Goal: Book appointment/travel/reservation

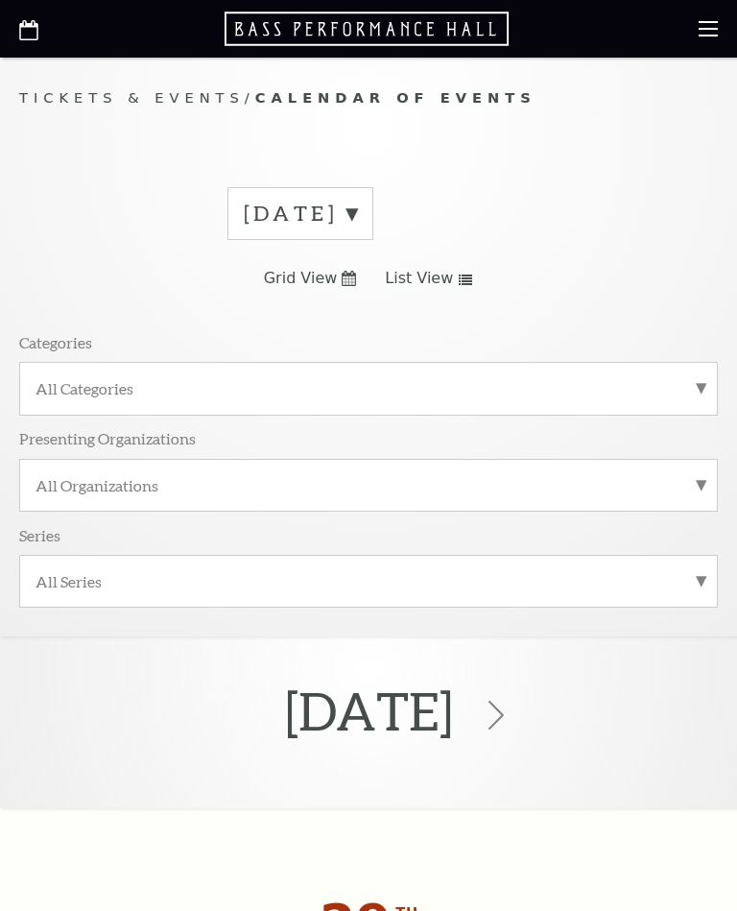
click at [692, 390] on label "All Categories" at bounding box center [369, 388] width 666 height 20
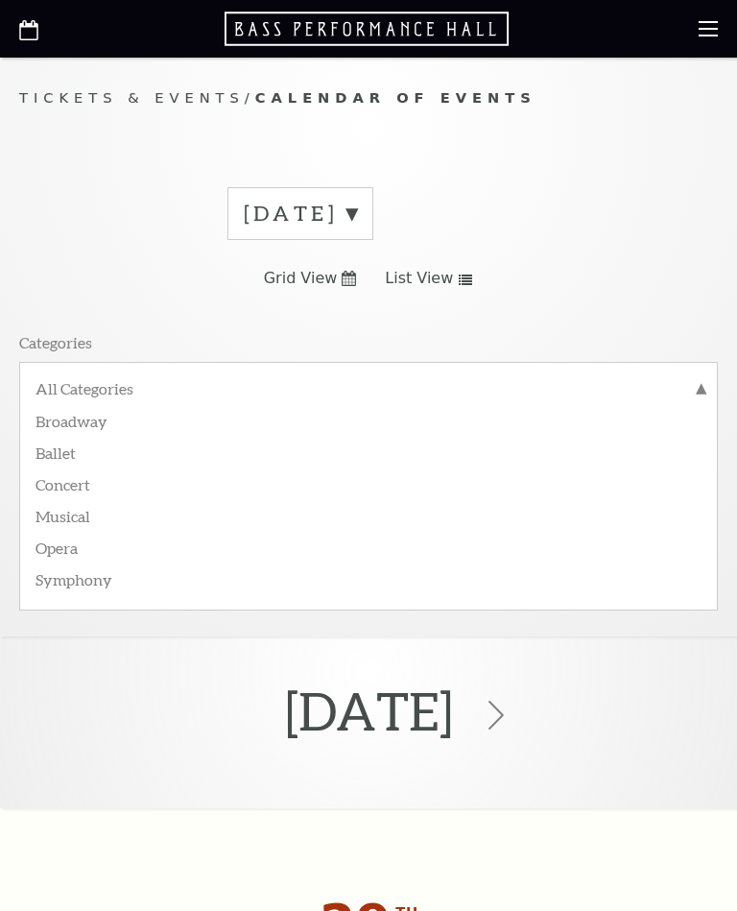
click at [71, 420] on label "Broadway" at bounding box center [369, 420] width 666 height 32
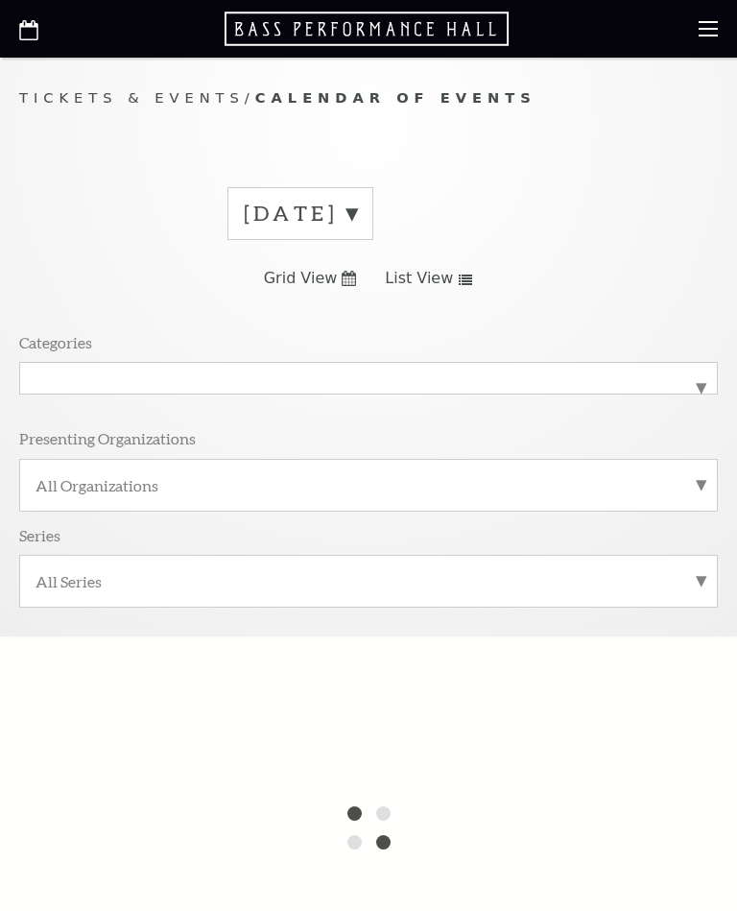
click at [357, 210] on label "[DATE]" at bounding box center [300, 214] width 113 height 30
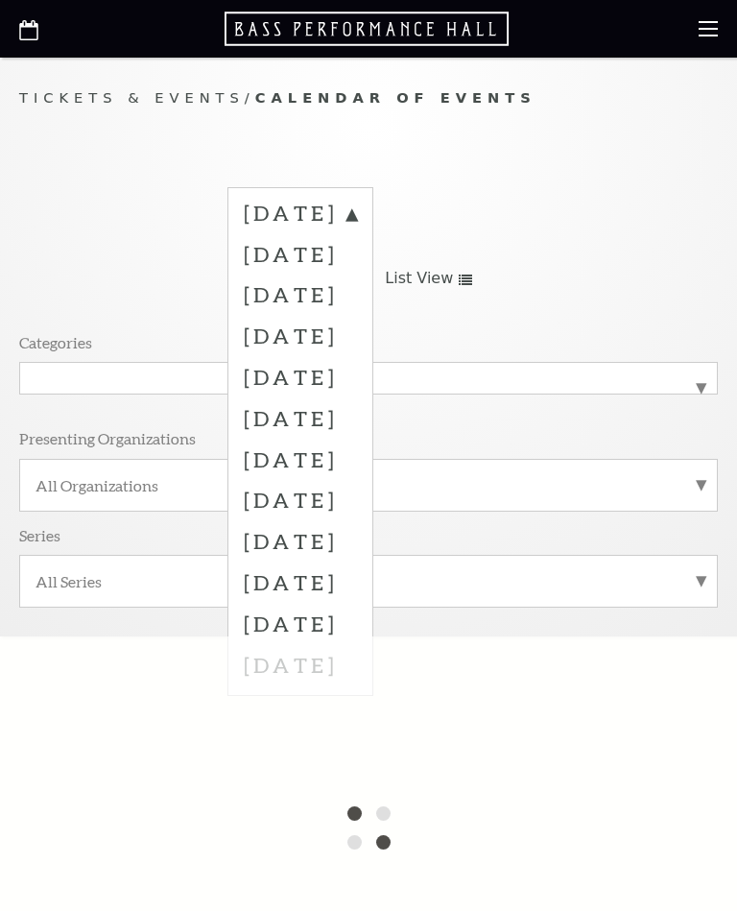
click at [357, 264] on label "[DATE]" at bounding box center [300, 253] width 113 height 41
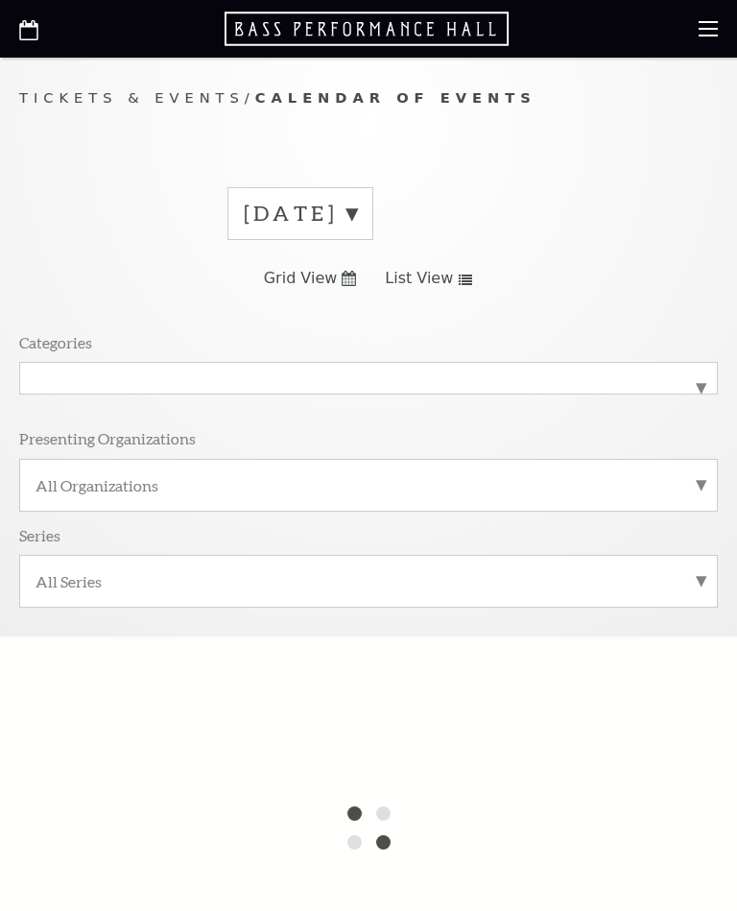
click at [357, 211] on label "[DATE]" at bounding box center [300, 214] width 113 height 30
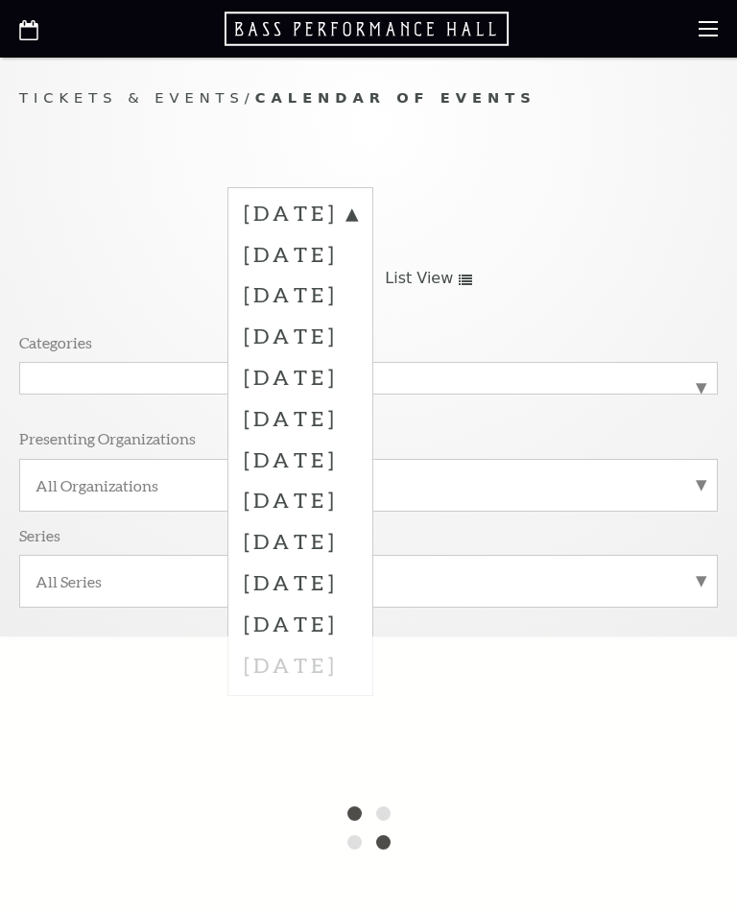
click at [347, 264] on label "[DATE]" at bounding box center [300, 253] width 113 height 41
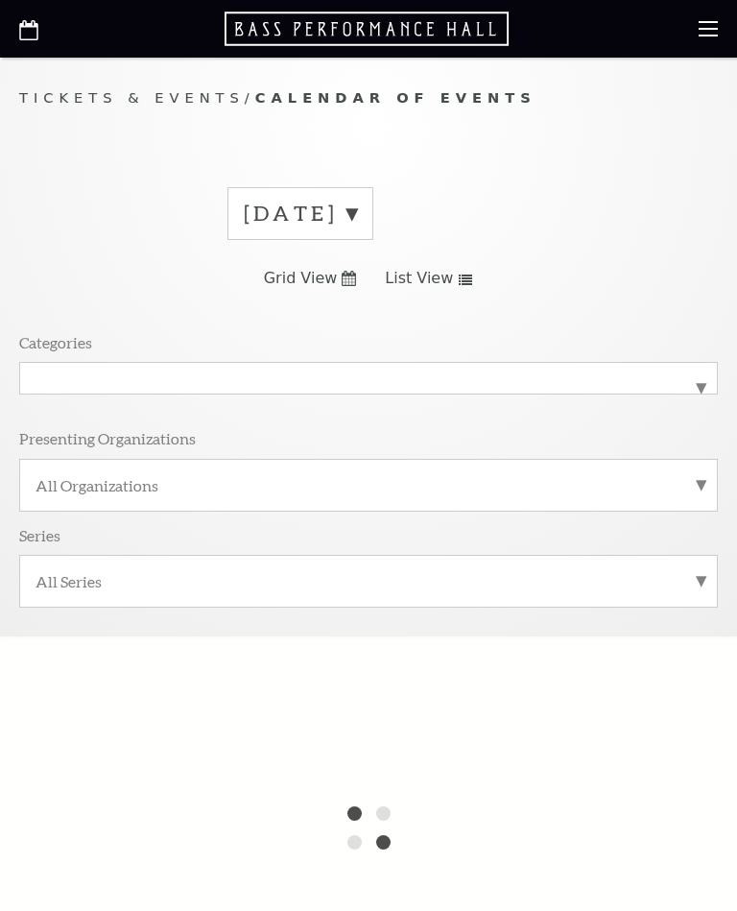
click at [434, 275] on span "List View" at bounding box center [419, 278] width 68 height 21
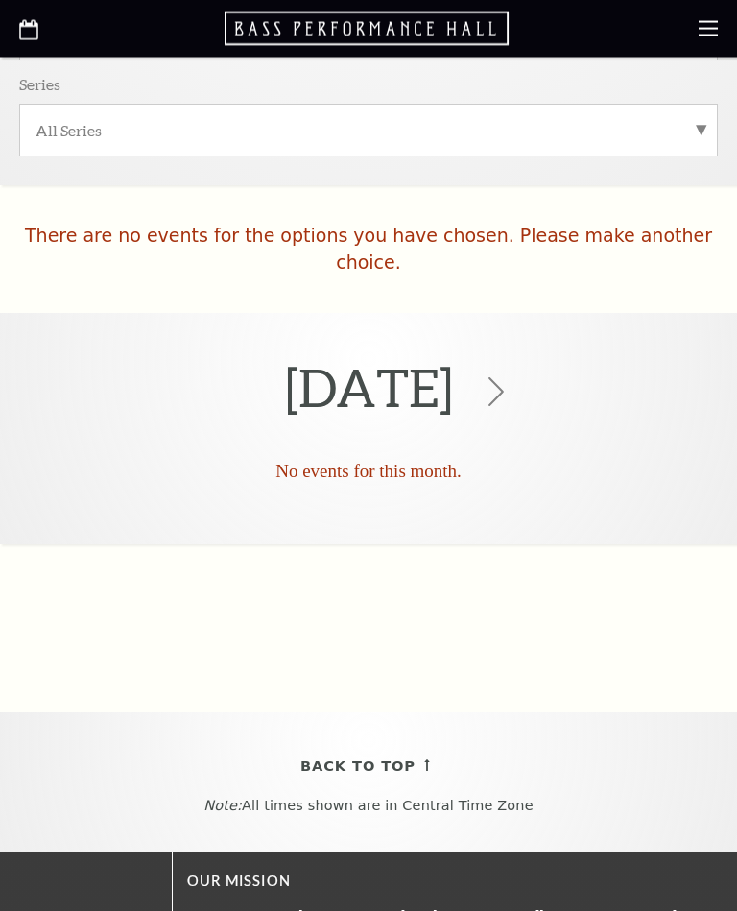
scroll to position [448, 0]
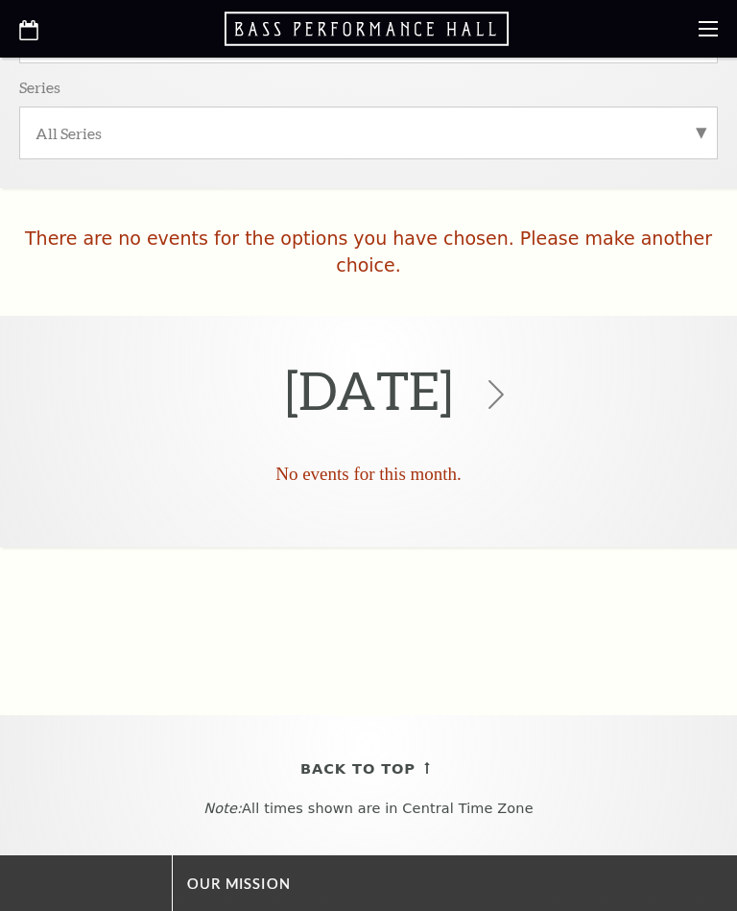
click at [511, 380] on icon at bounding box center [496, 394] width 29 height 29
click at [451, 359] on h2 "[DATE]" at bounding box center [369, 390] width 168 height 120
click at [504, 380] on use at bounding box center [496, 394] width 15 height 29
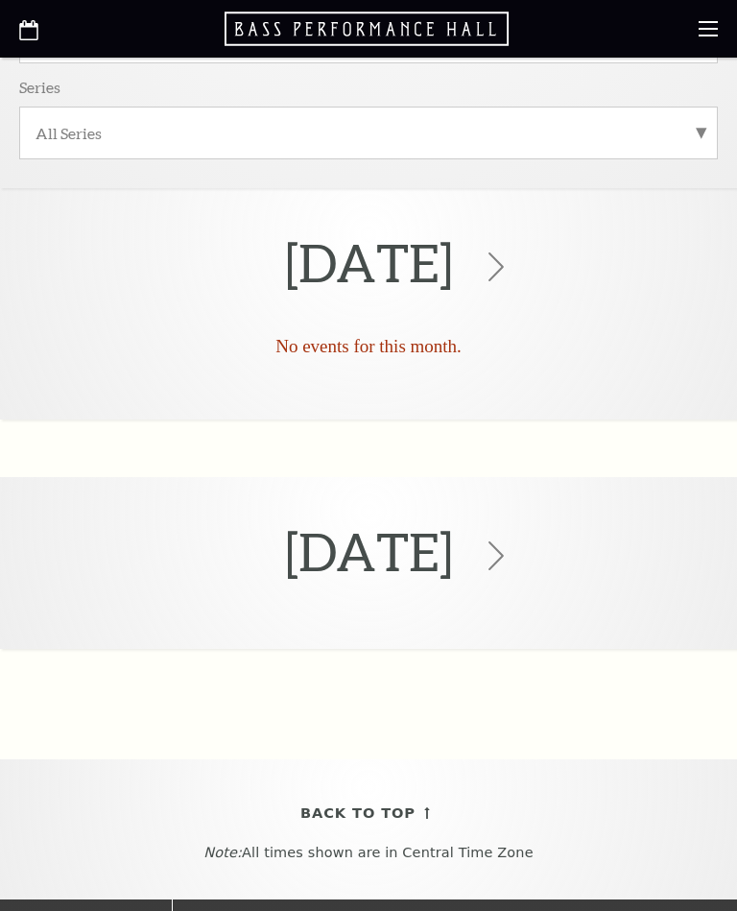
click at [570, 364] on div "[DATE] No events for this month." at bounding box center [368, 303] width 737 height 231
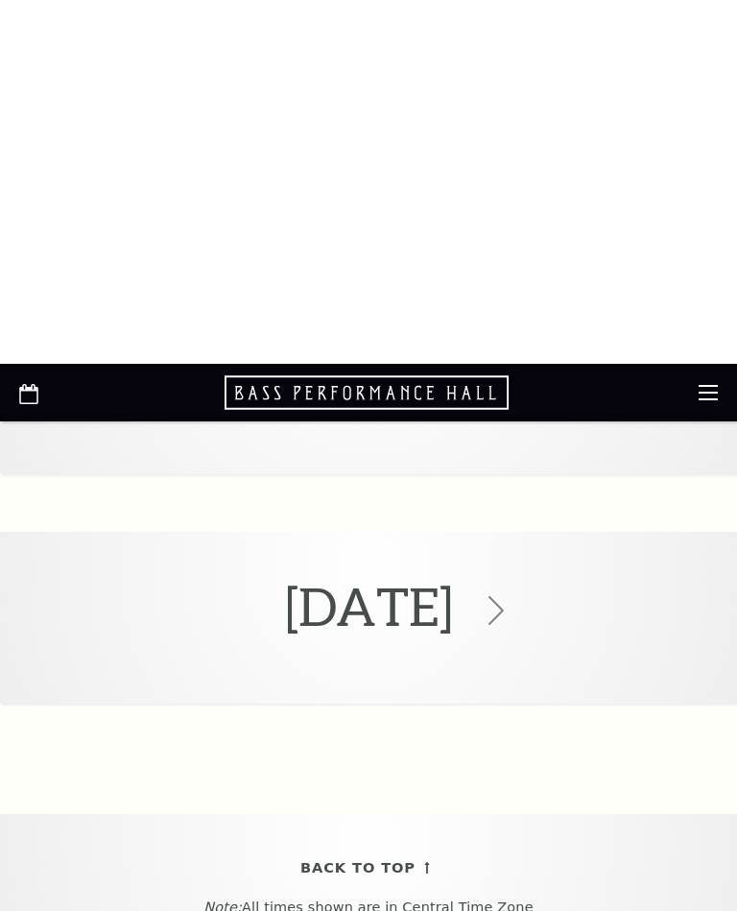
scroll to position [0, 0]
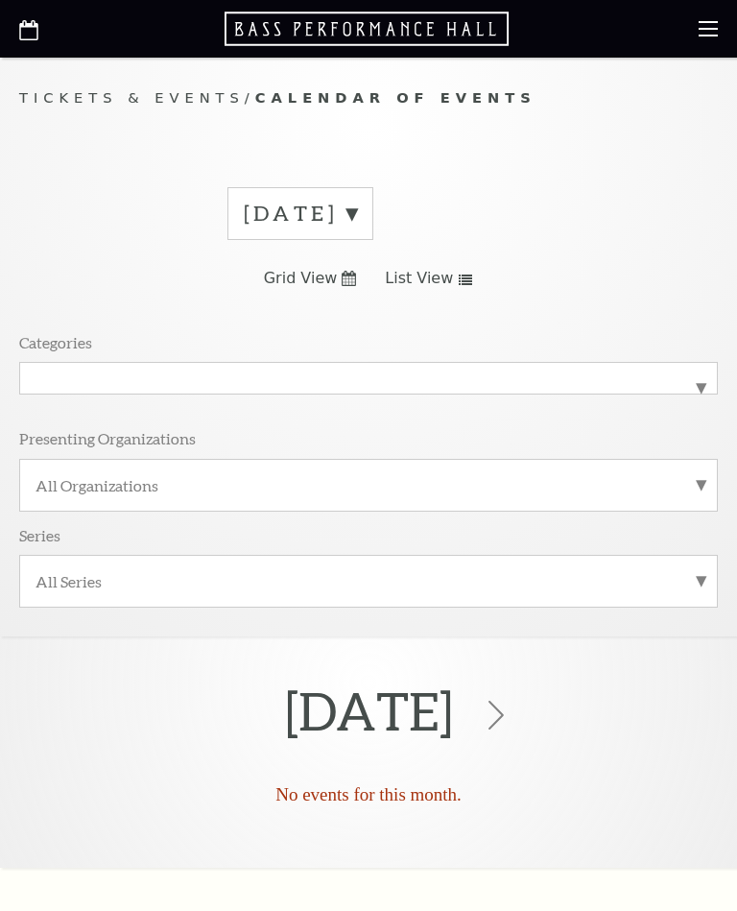
click at [433, 285] on span "List View" at bounding box center [419, 278] width 68 height 21
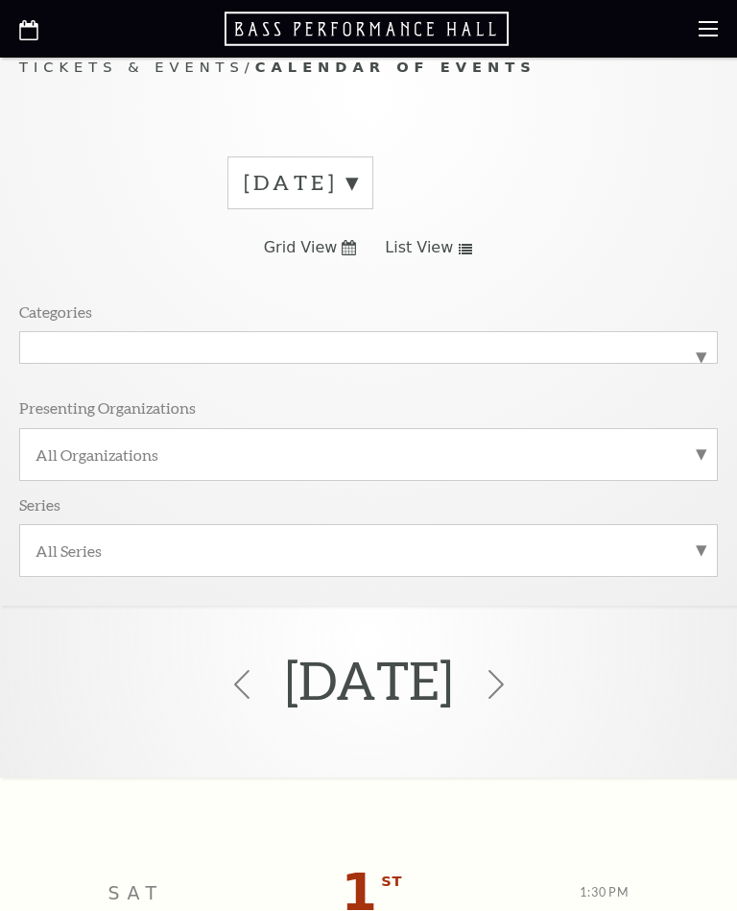
scroll to position [30, 0]
click at [228, 683] on icon at bounding box center [242, 685] width 29 height 29
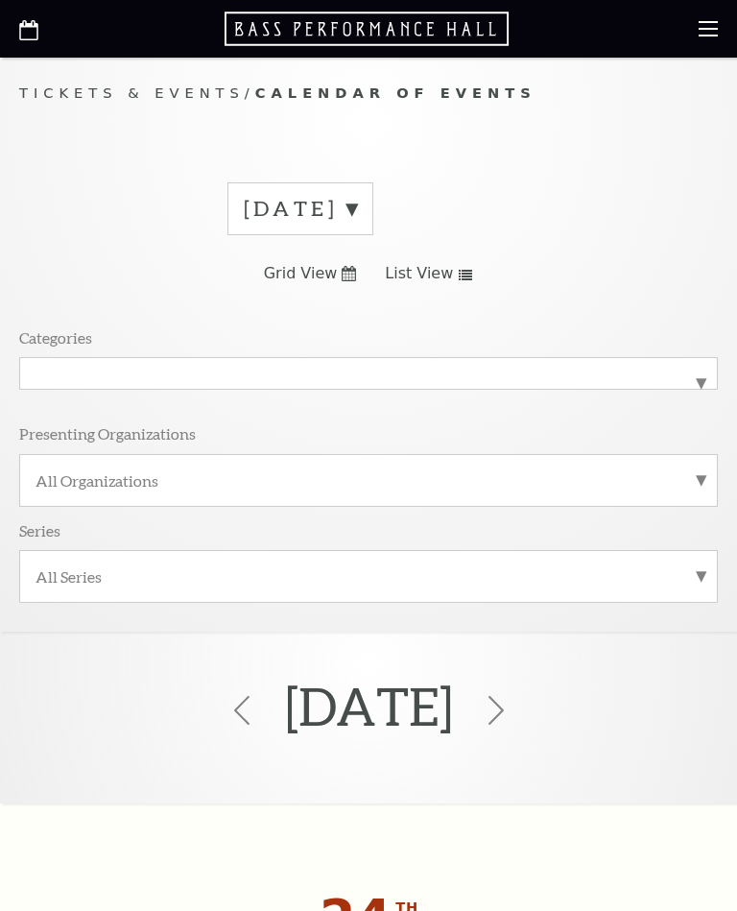
scroll to position [0, 0]
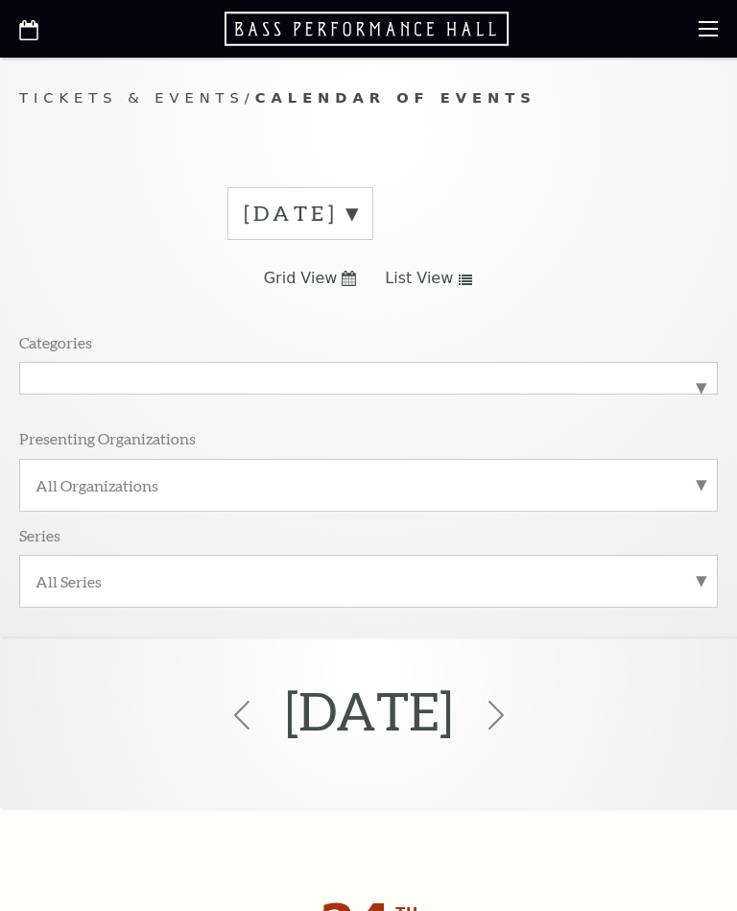
click at [228, 706] on icon at bounding box center [242, 715] width 29 height 29
